Goal: Task Accomplishment & Management: Complete application form

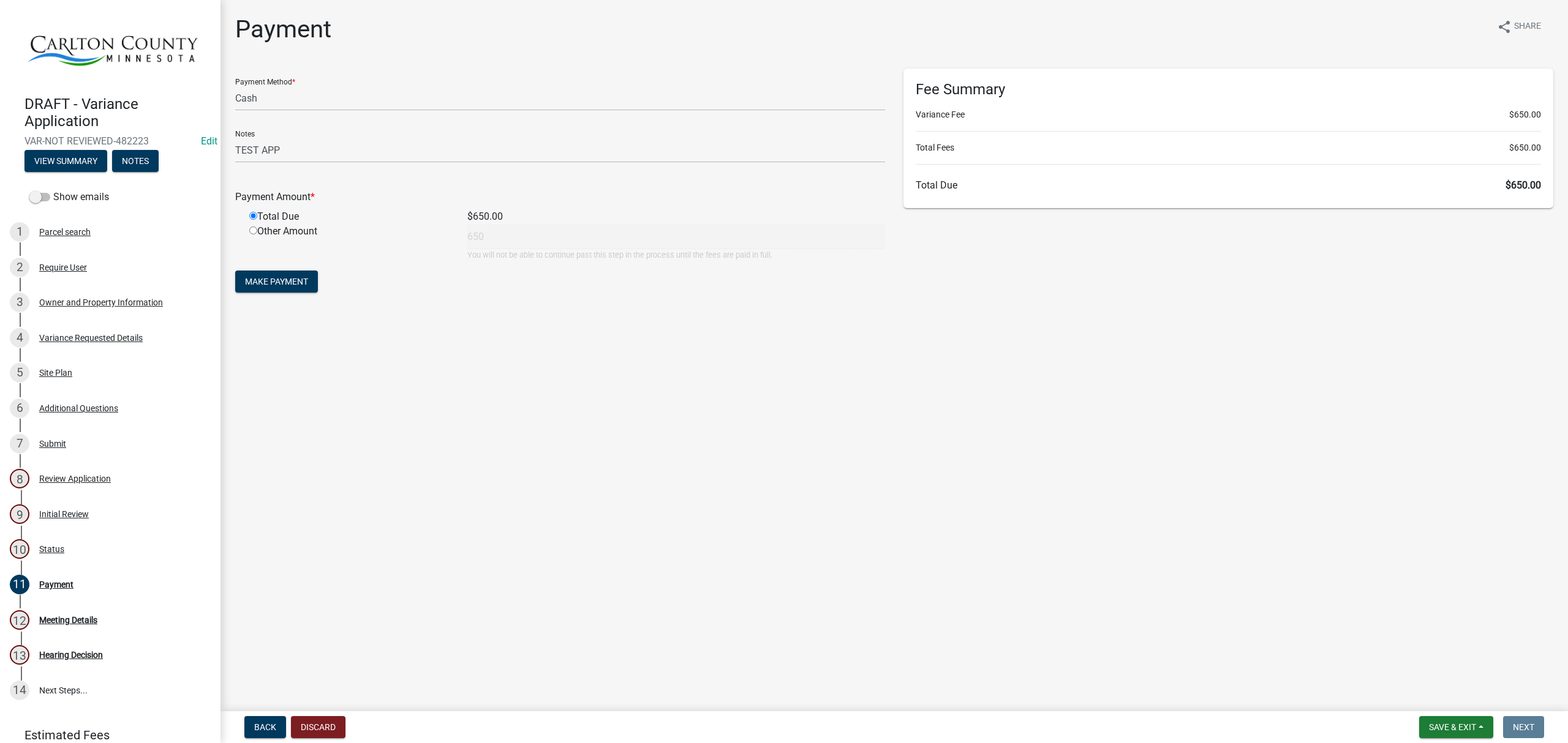
select select "2: 1"
click at [274, 288] on button "Make Payment" at bounding box center [277, 281] width 83 height 22
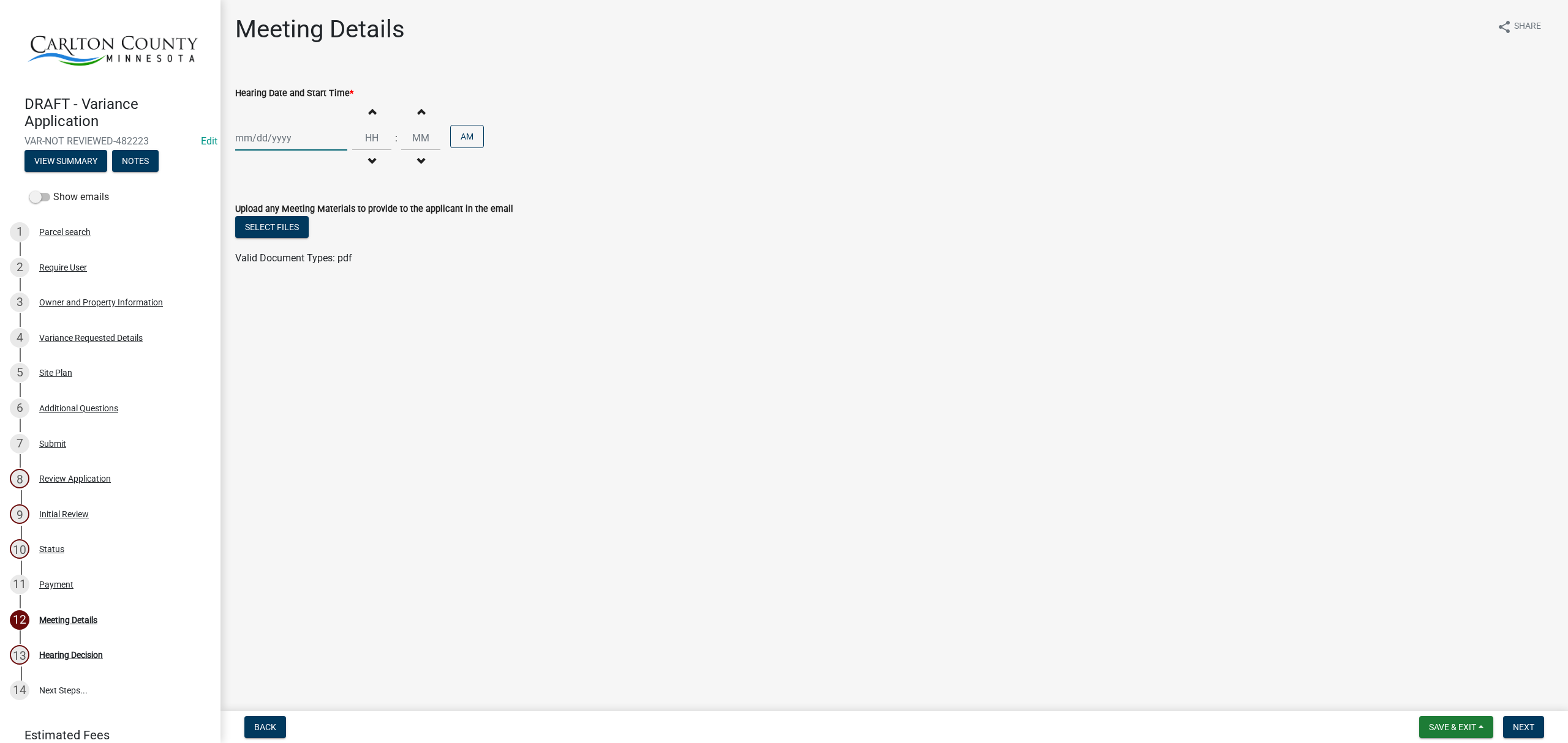
click at [299, 142] on div at bounding box center [291, 138] width 112 height 25
select select "9"
select select "2025"
click at [368, 162] on span "Next month" at bounding box center [365, 164] width 10 height 10
select select "10"
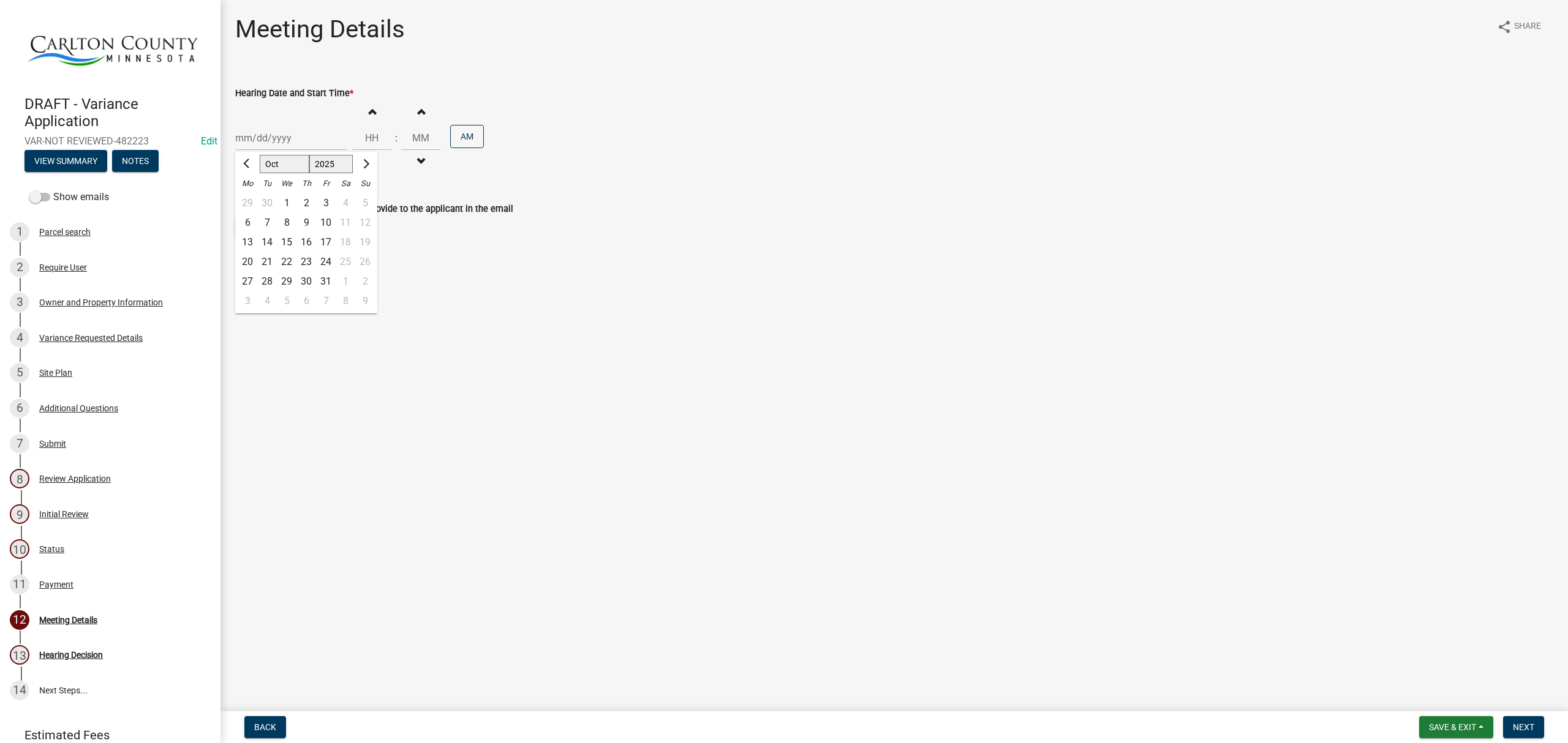
click at [270, 261] on div "21" at bounding box center [267, 262] width 20 height 20
type input "[DATE]"
click at [371, 110] on button "Increment hours" at bounding box center [372, 111] width 26 height 22
type input "01"
type input "00"
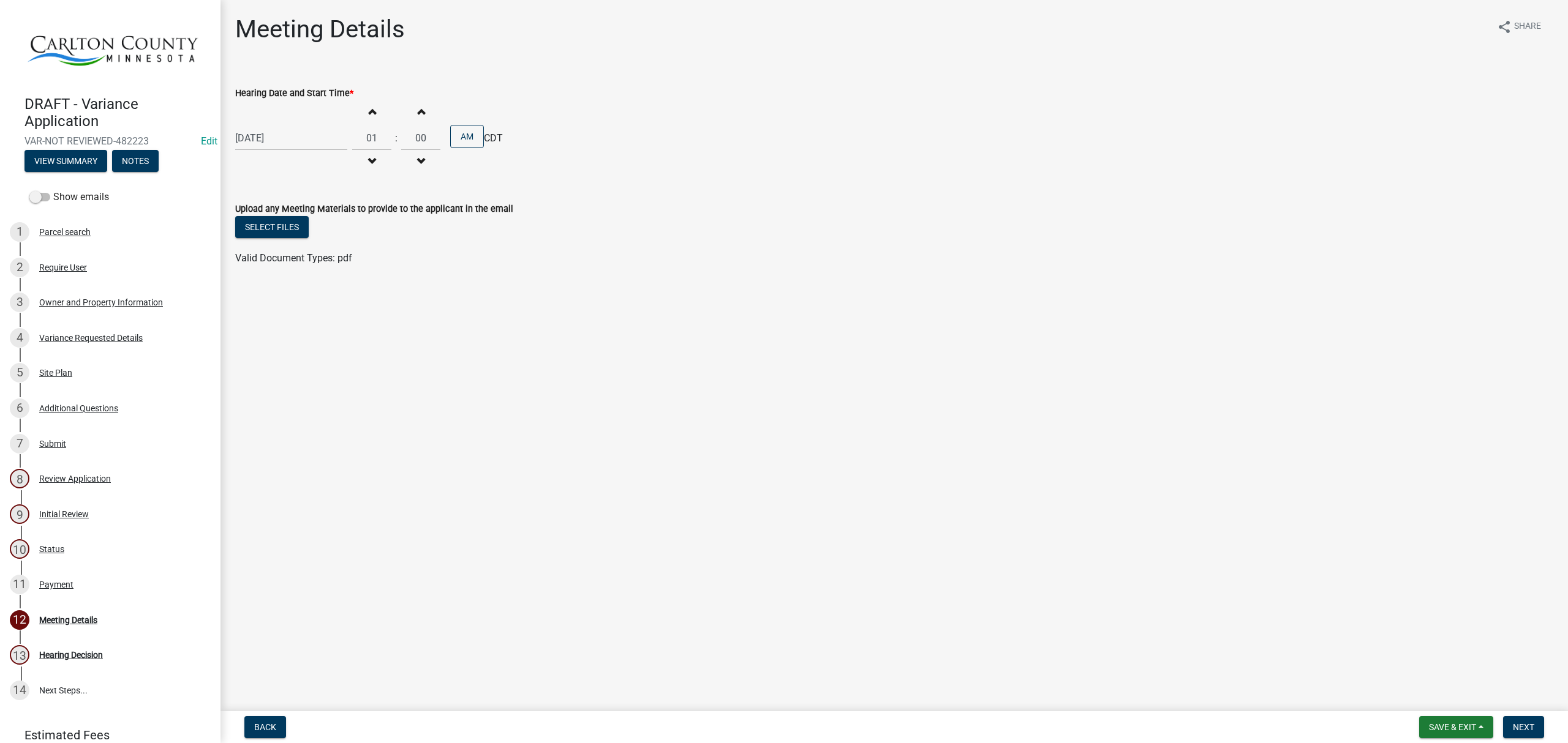
click at [371, 110] on button "Increment hours" at bounding box center [372, 111] width 26 height 22
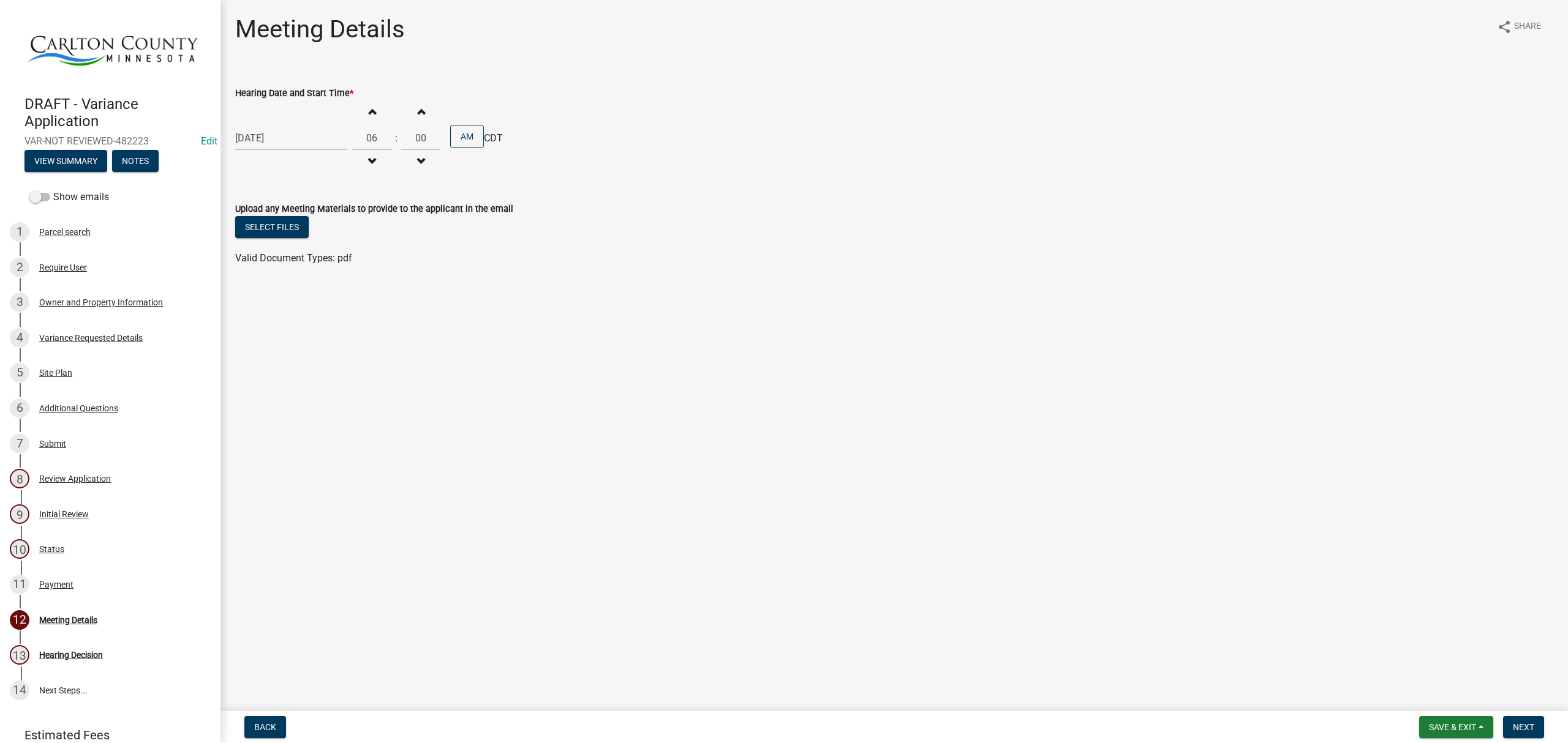
click at [371, 110] on button "Increment hours" at bounding box center [372, 111] width 26 height 22
type input "07"
click at [464, 137] on button "AM" at bounding box center [467, 137] width 34 height 23
click at [1520, 732] on span "Next" at bounding box center [1524, 727] width 22 height 10
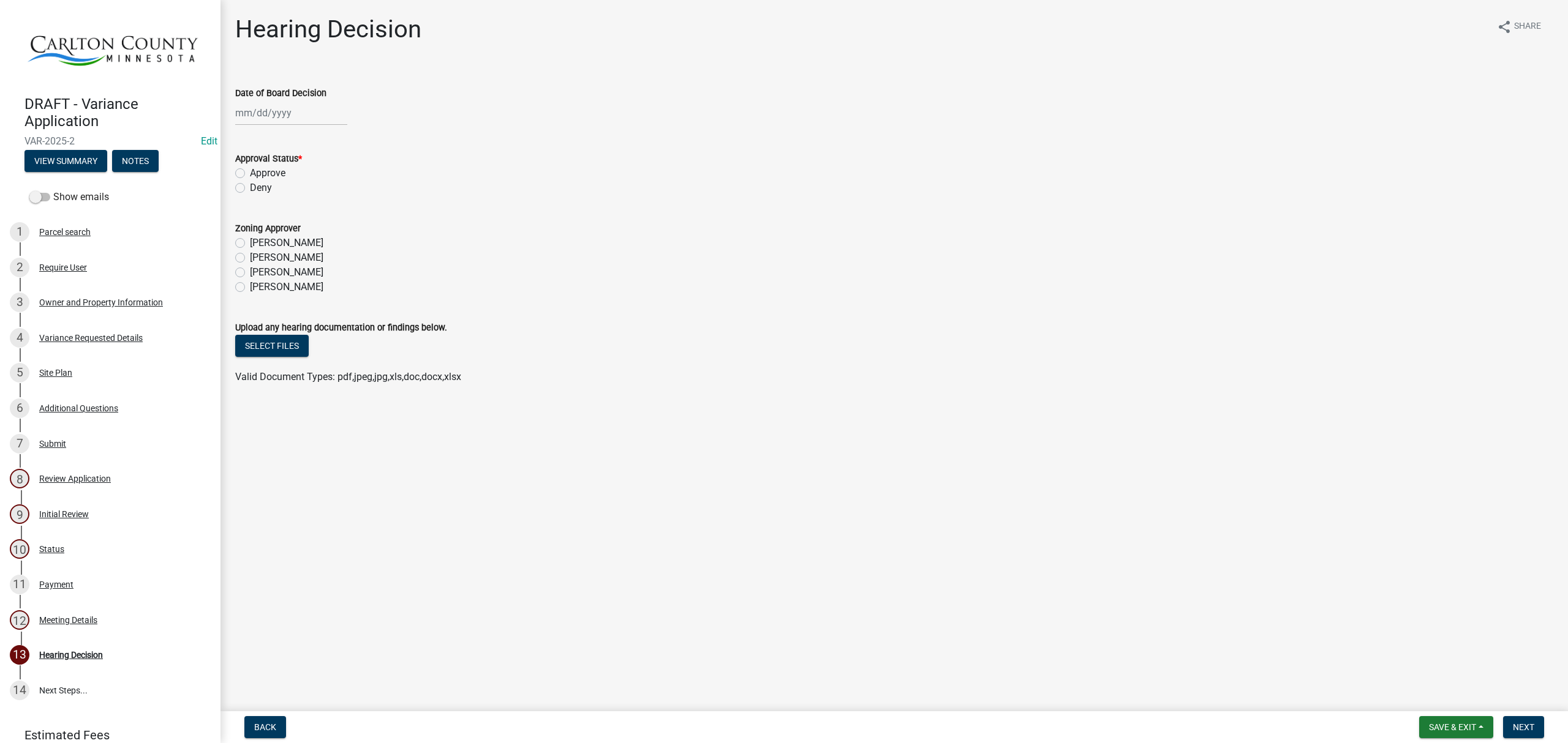
click at [262, 169] on label "Approve" at bounding box center [267, 173] width 35 height 15
click at [258, 169] on input "Approve" at bounding box center [254, 170] width 8 height 8
radio input "true"
click at [250, 243] on label "[PERSON_NAME]" at bounding box center [286, 243] width 73 height 15
click at [250, 243] on input "[PERSON_NAME]" at bounding box center [254, 240] width 8 height 8
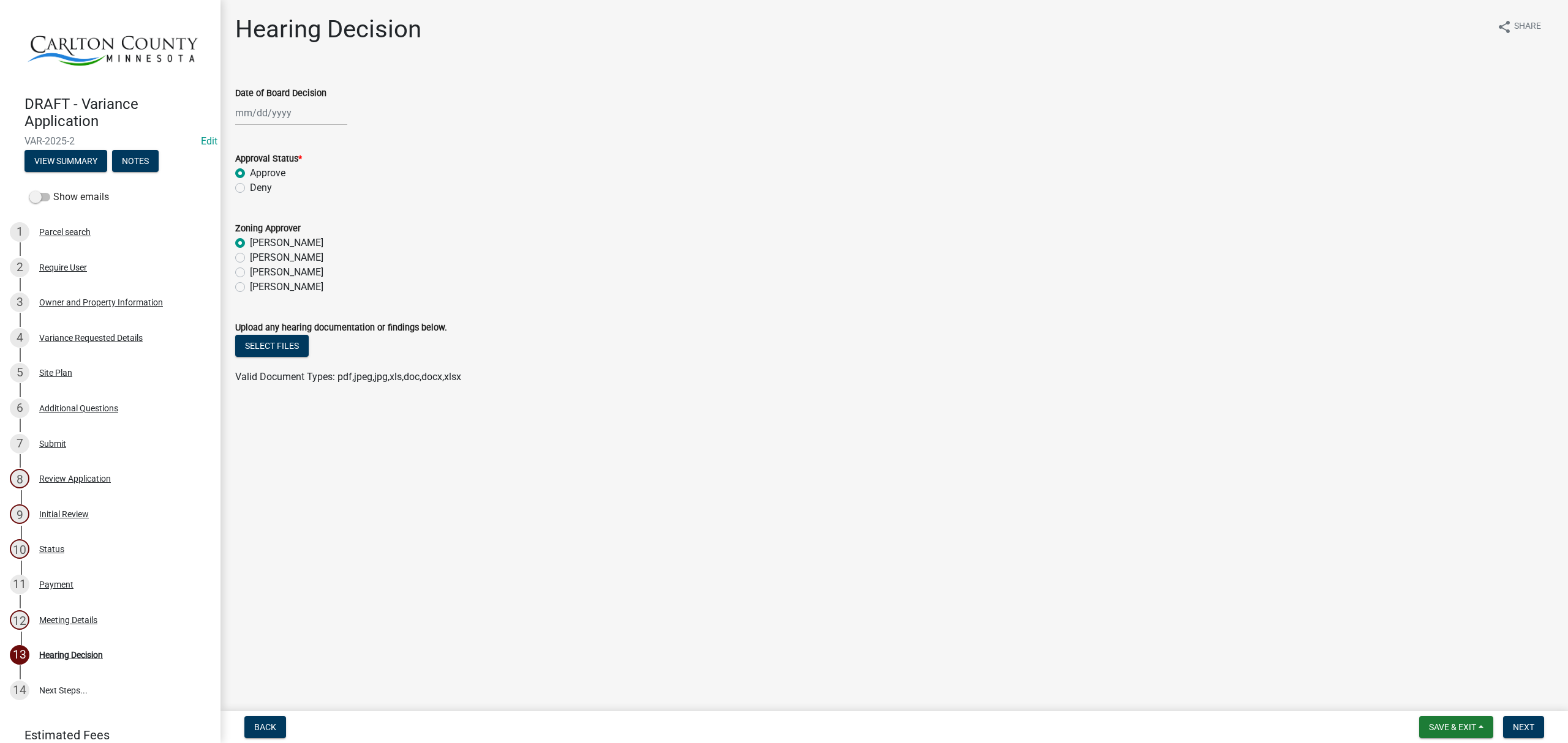
radio input "true"
click at [301, 345] on button "Select files" at bounding box center [272, 346] width 73 height 22
click at [1532, 729] on span "Next" at bounding box center [1524, 727] width 22 height 10
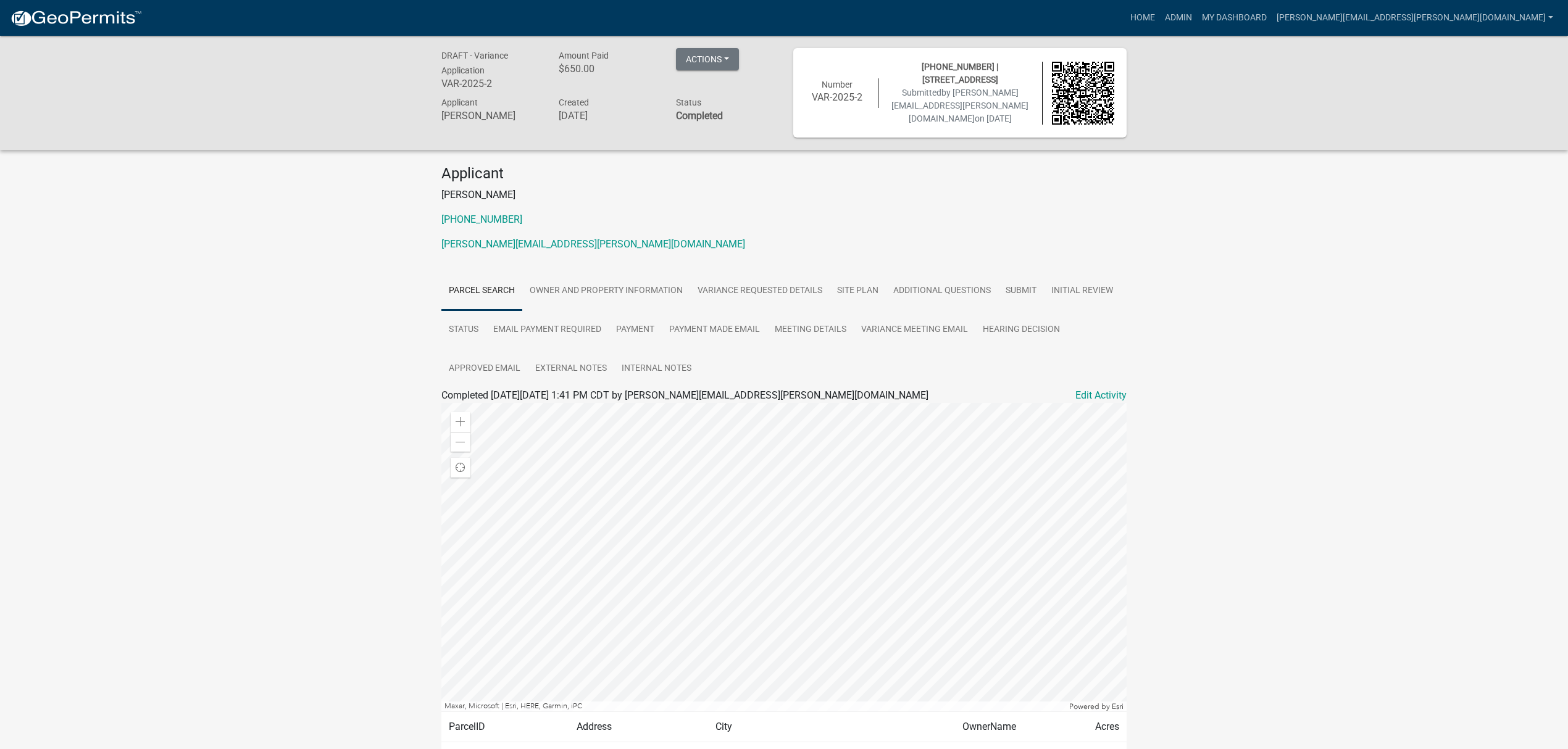
scroll to position [82, 0]
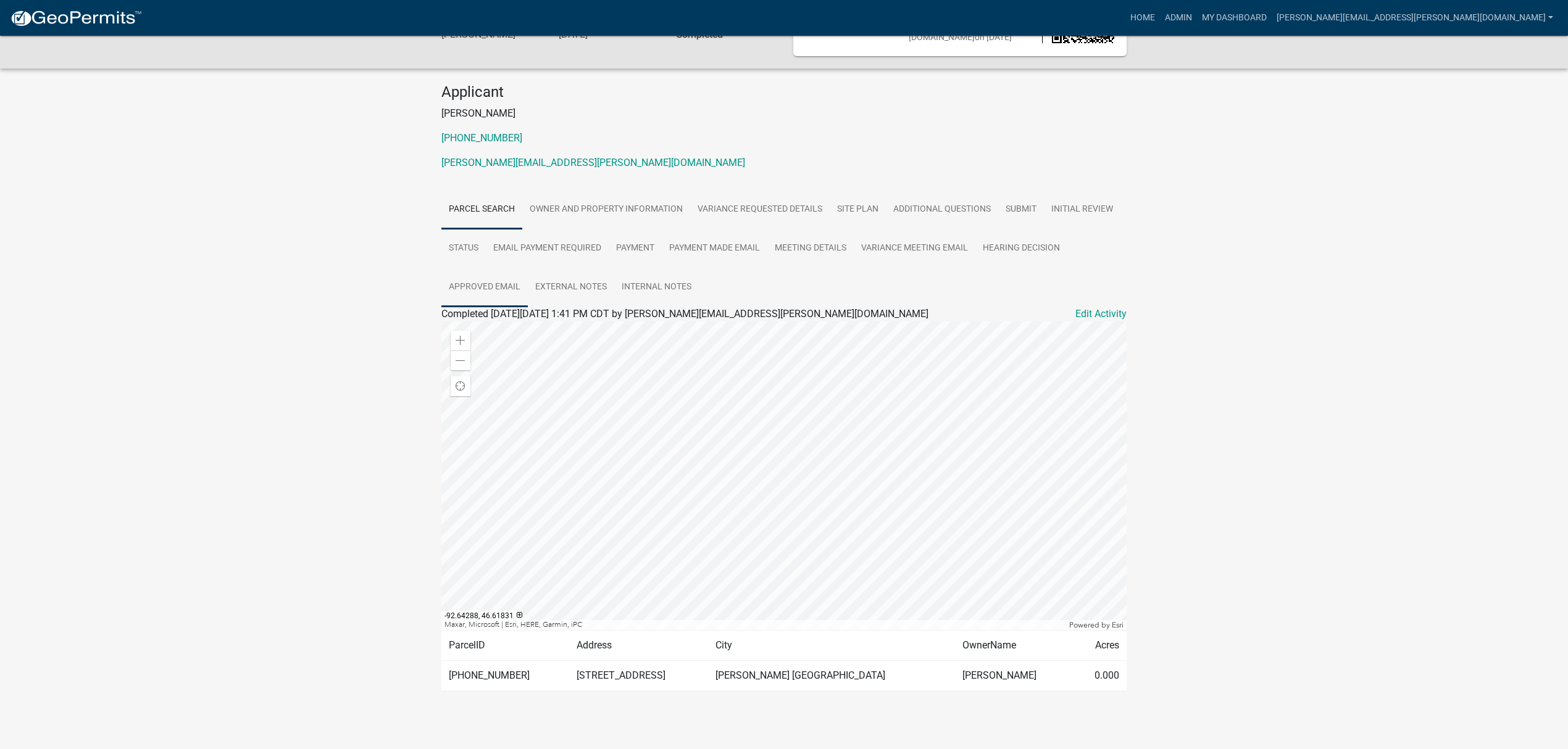
click at [450, 282] on link "Approved Email" at bounding box center [485, 288] width 86 height 40
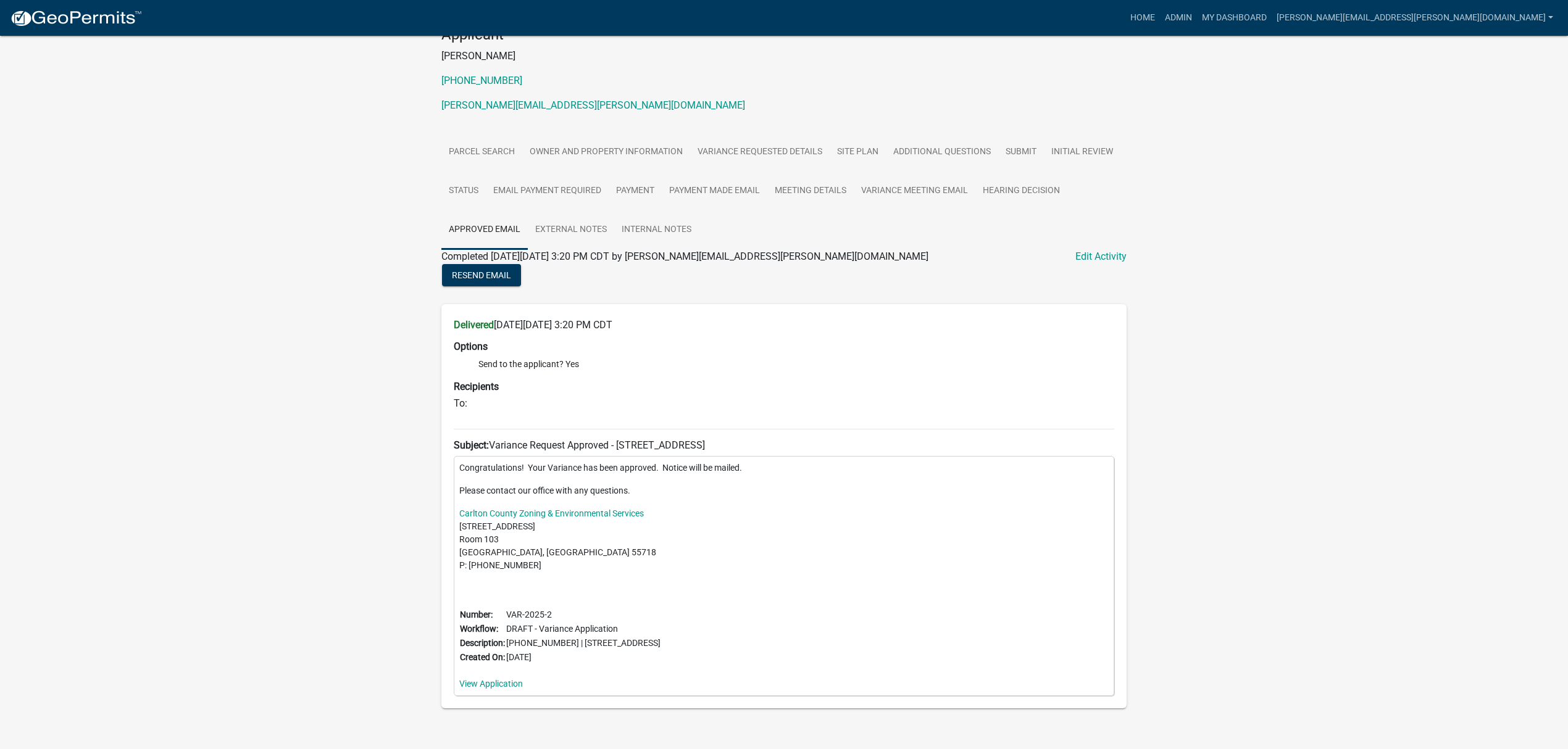
scroll to position [162, 0]
